Goal: Information Seeking & Learning: Learn about a topic

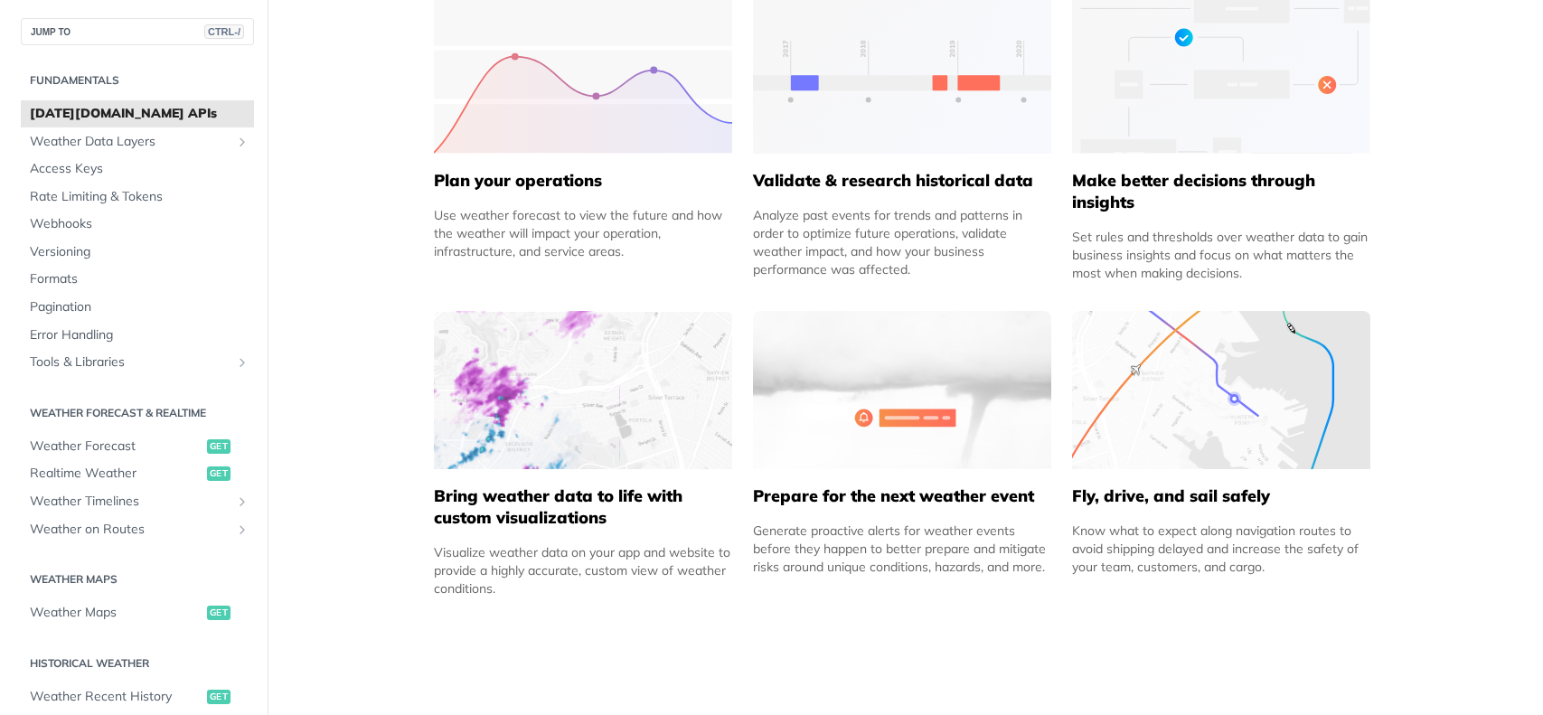
scroll to position [904, 0]
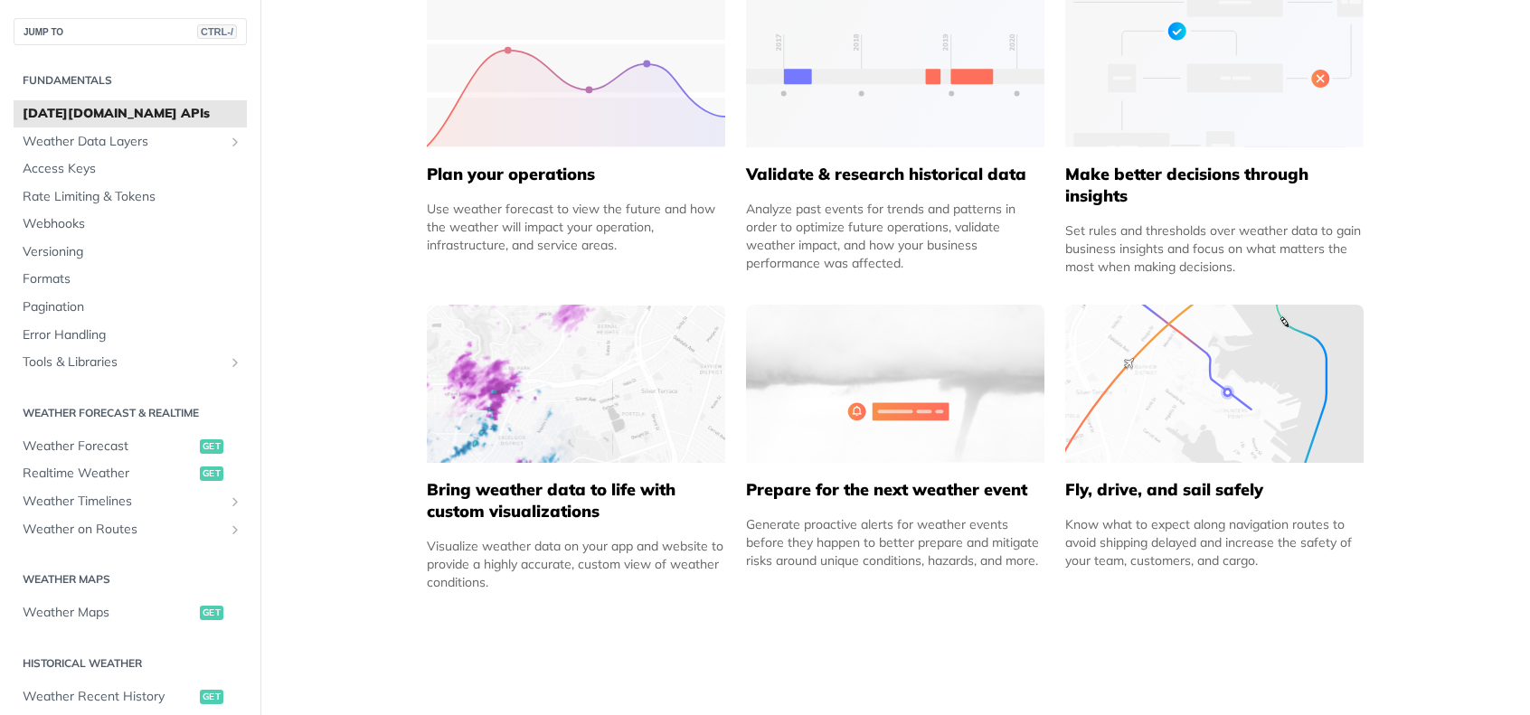
click at [1224, 386] on img at bounding box center [1214, 384] width 298 height 158
click at [548, 379] on img at bounding box center [576, 384] width 298 height 158
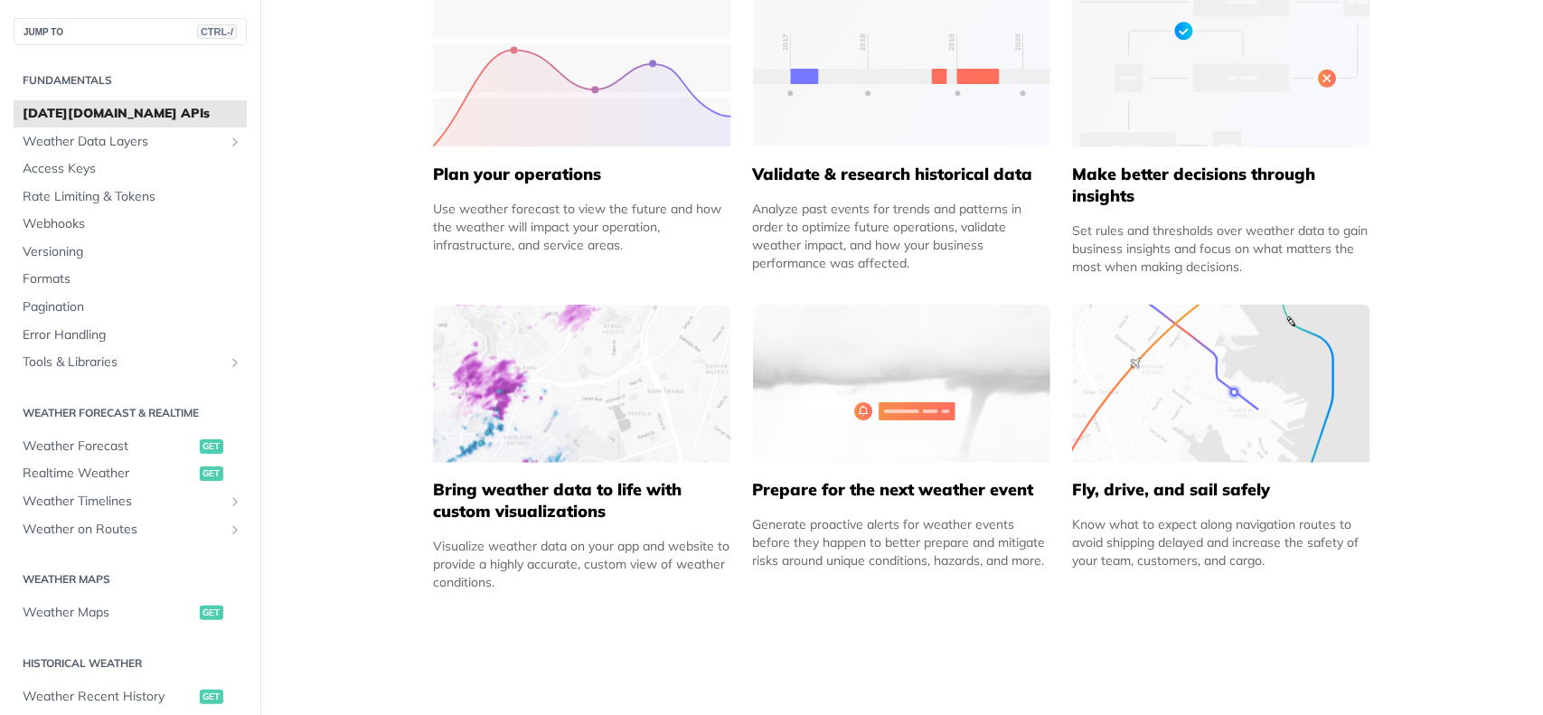
drag, startPoint x: 498, startPoint y: 552, endPoint x: 599, endPoint y: 594, distance: 109.5
click at [606, 596] on div "Improve Business Operations Whether you’re aiming to ensure employee safety, al…" at bounding box center [902, 225] width 958 height 760
click at [589, 591] on div "Improve Business Operations Whether you’re aiming to ensure employee safety, al…" at bounding box center [902, 225] width 958 height 760
click at [561, 504] on h5 "Bring weather data to life with custom visualizations" at bounding box center [582, 500] width 298 height 43
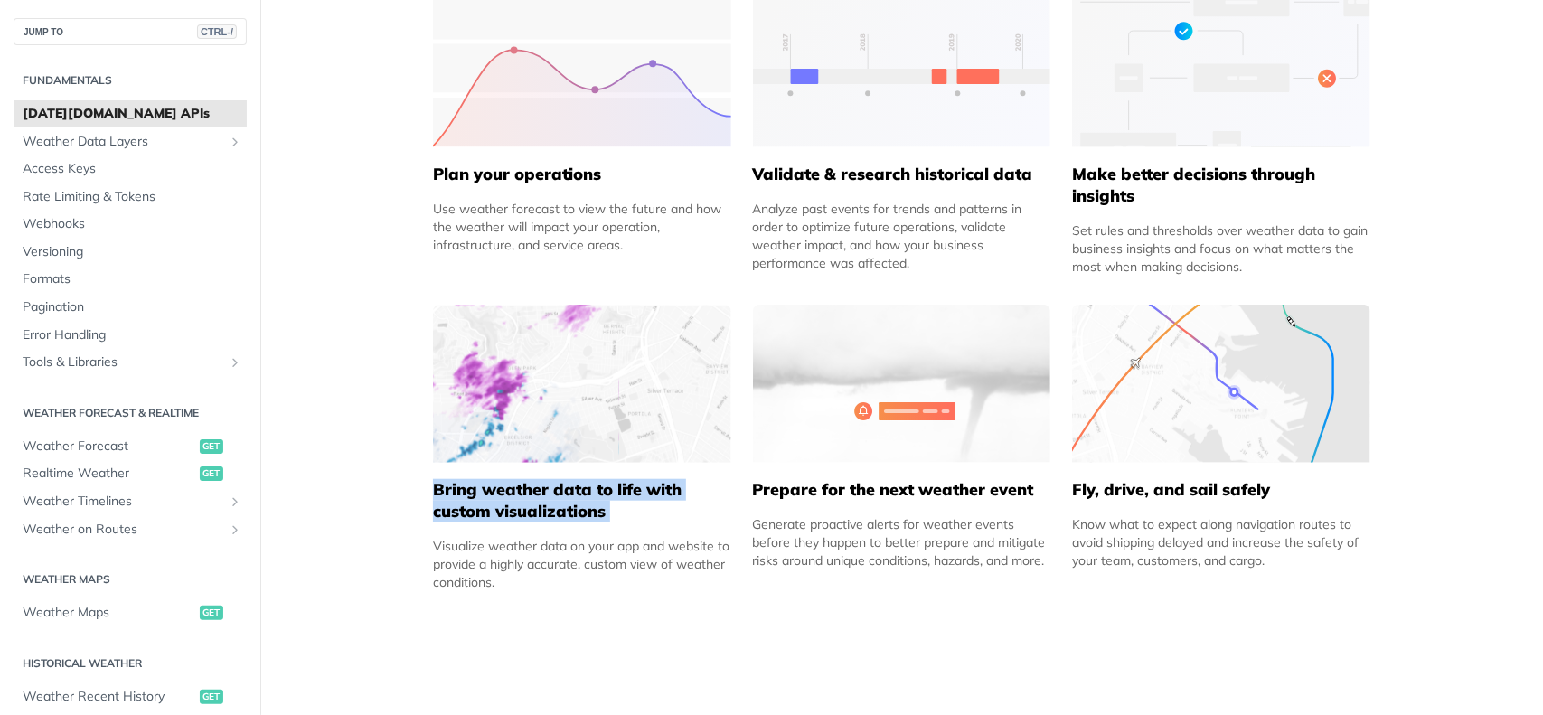
click at [561, 504] on h5 "Bring weather data to life with custom visualizations" at bounding box center [582, 500] width 298 height 43
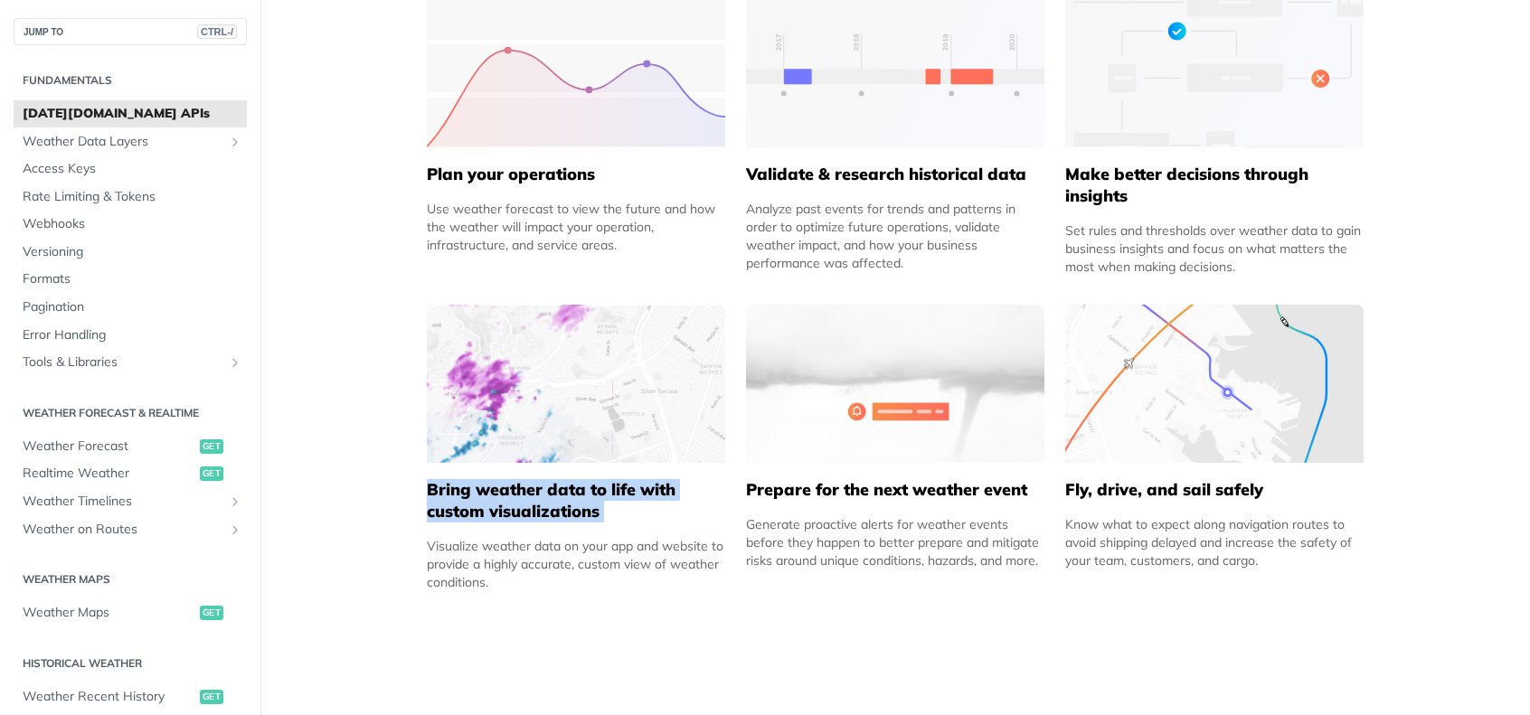
click at [633, 409] on img at bounding box center [576, 384] width 298 height 158
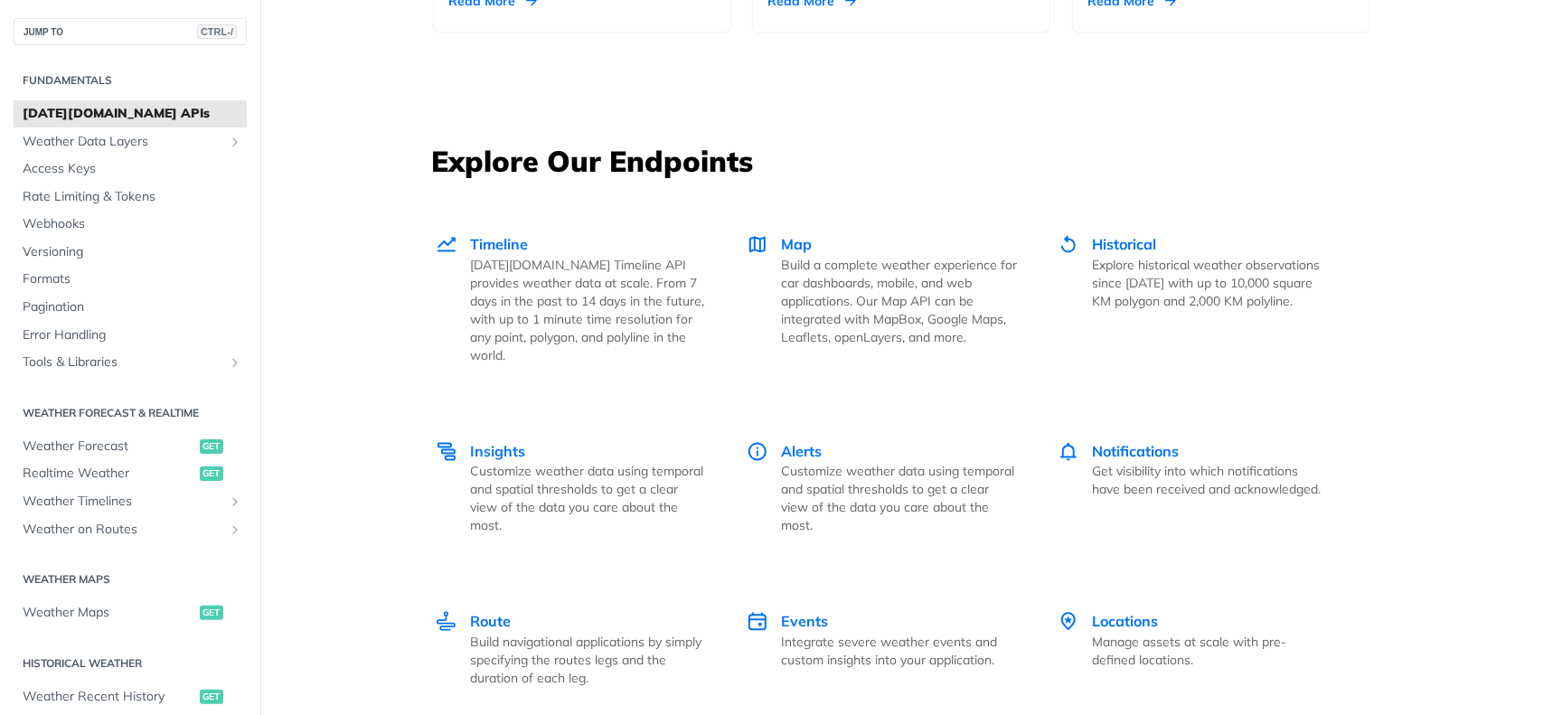
scroll to position [2410, 0]
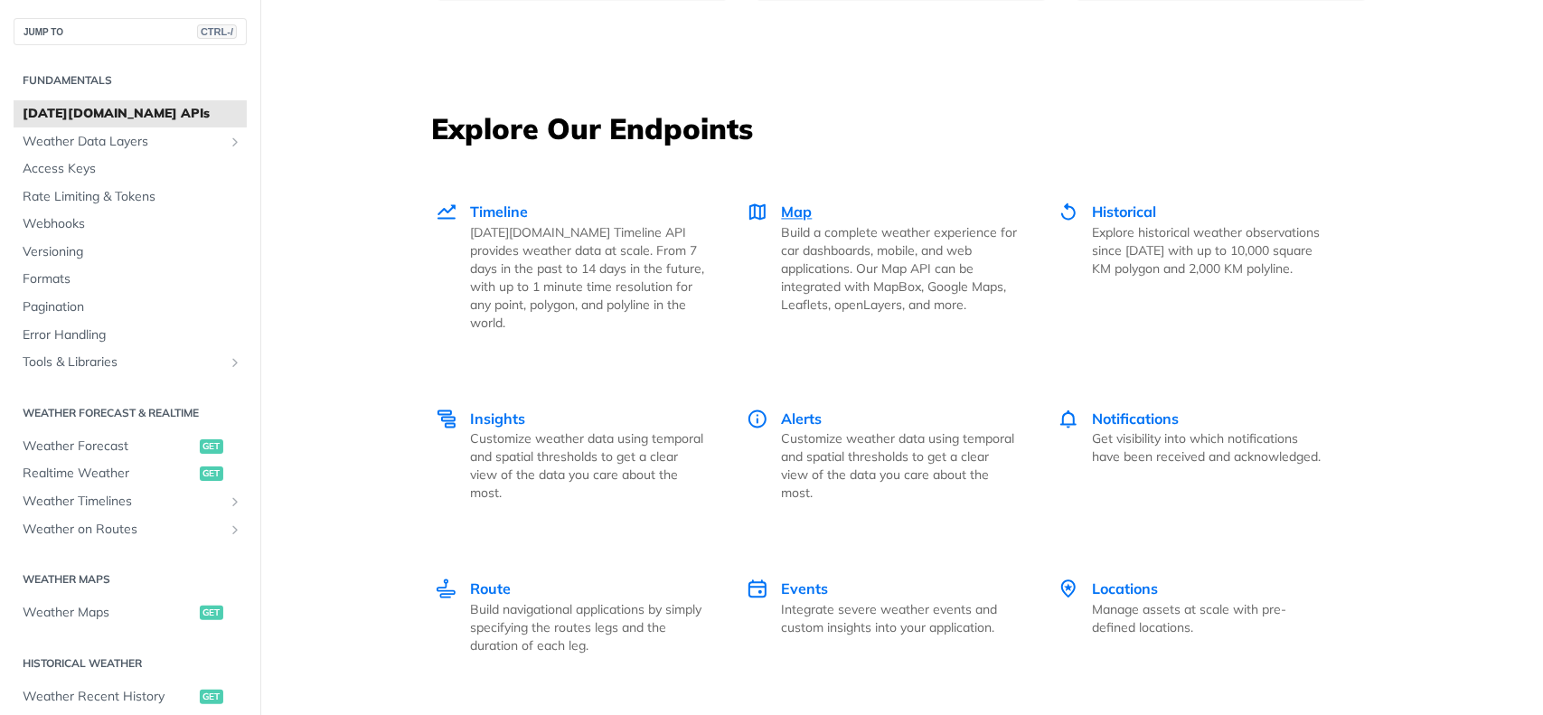
click at [793, 210] on span "Map" at bounding box center [797, 212] width 31 height 18
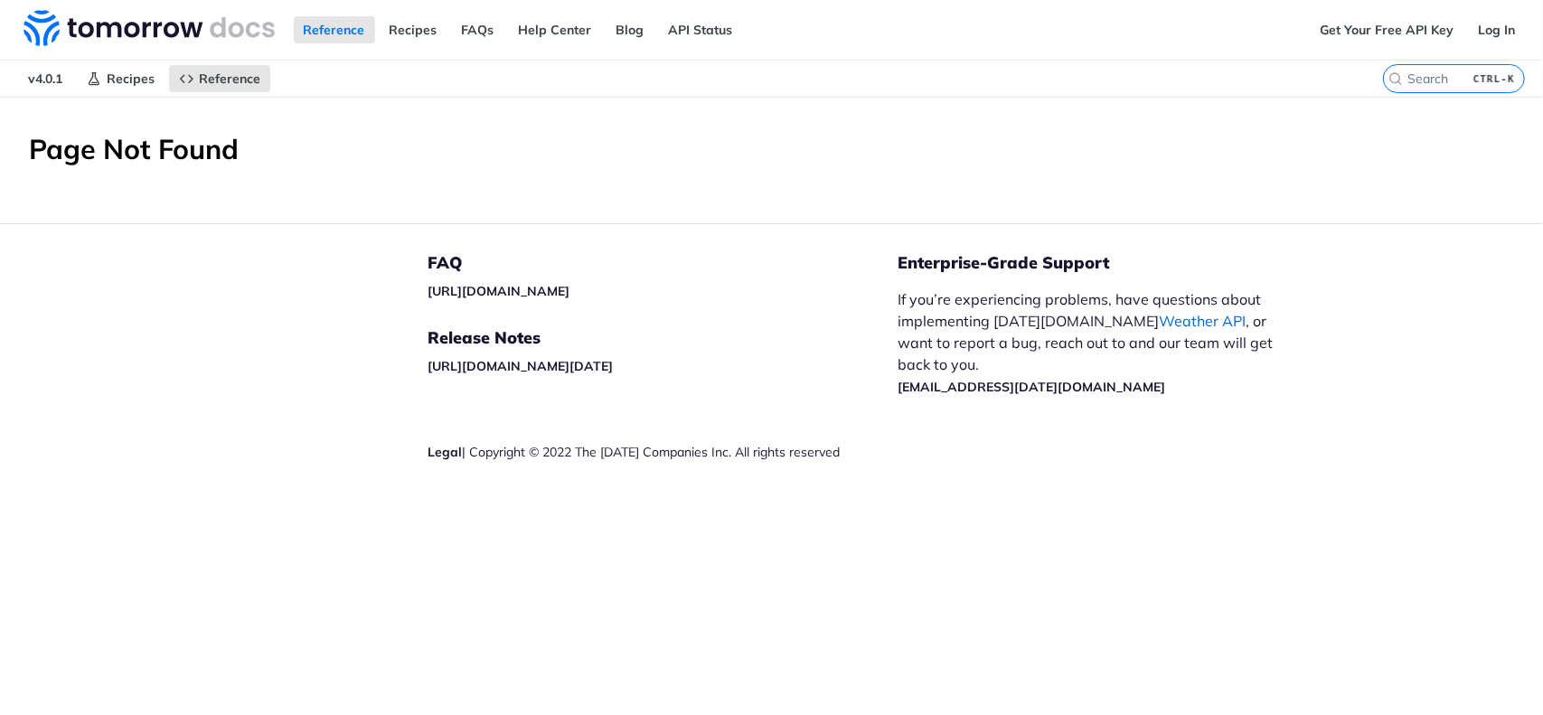
click at [1160, 321] on link "Weather API" at bounding box center [1203, 321] width 87 height 18
